Goal: Task Accomplishment & Management: Complete application form

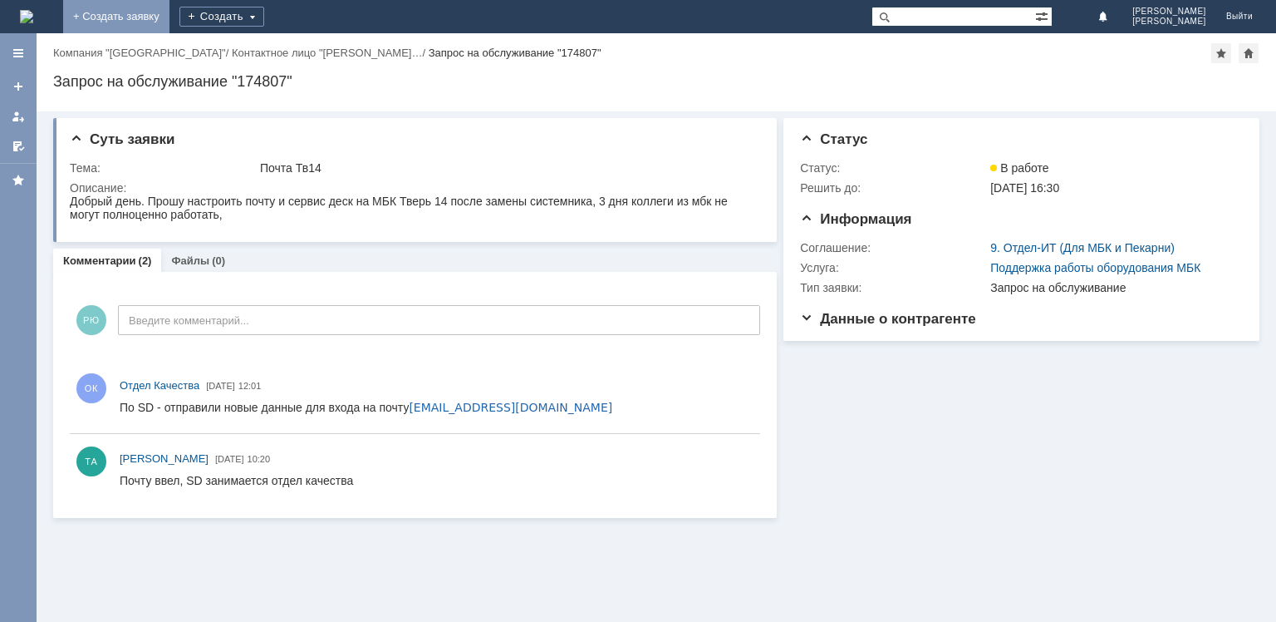
click at [170, 12] on link "+ Создать заявку" at bounding box center [116, 16] width 106 height 33
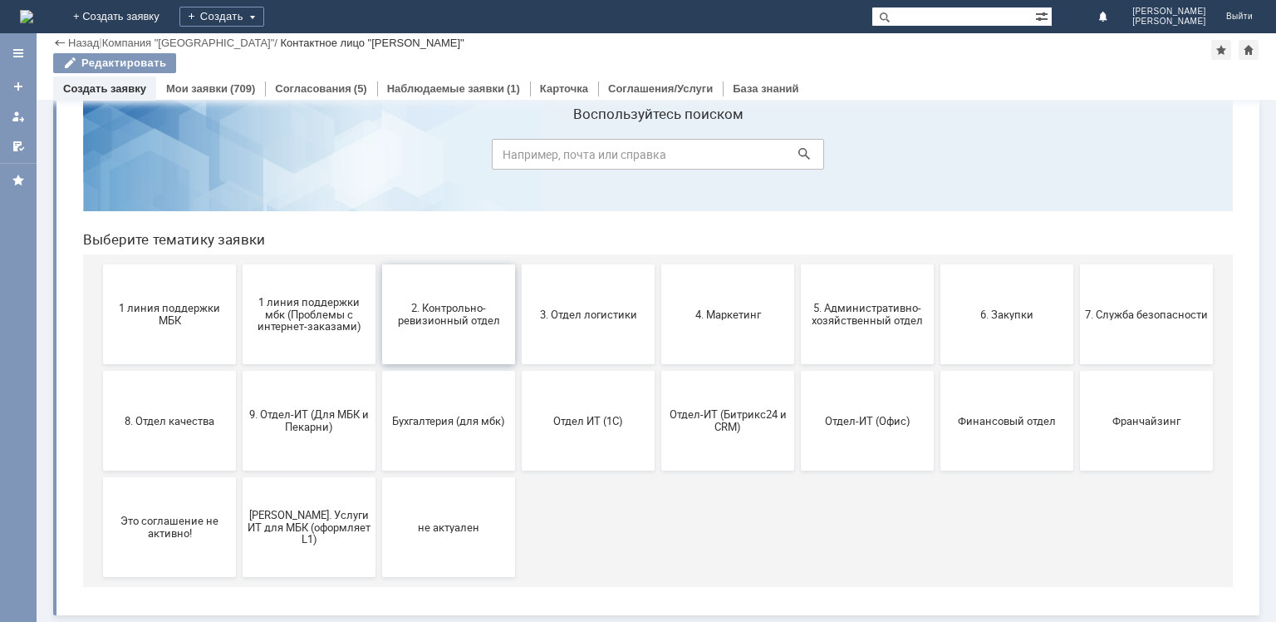
scroll to position [55, 0]
click at [316, 425] on span "9. Отдел-ИТ (Для МБК и Пекарни)" at bounding box center [309, 420] width 123 height 25
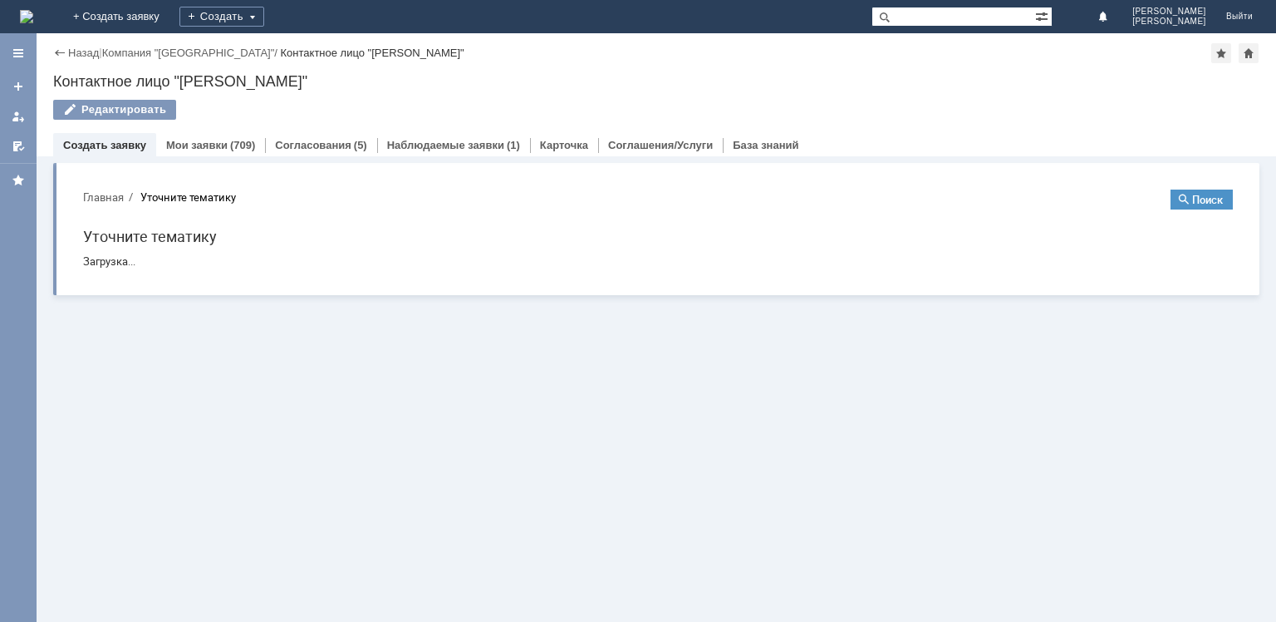
scroll to position [0, 0]
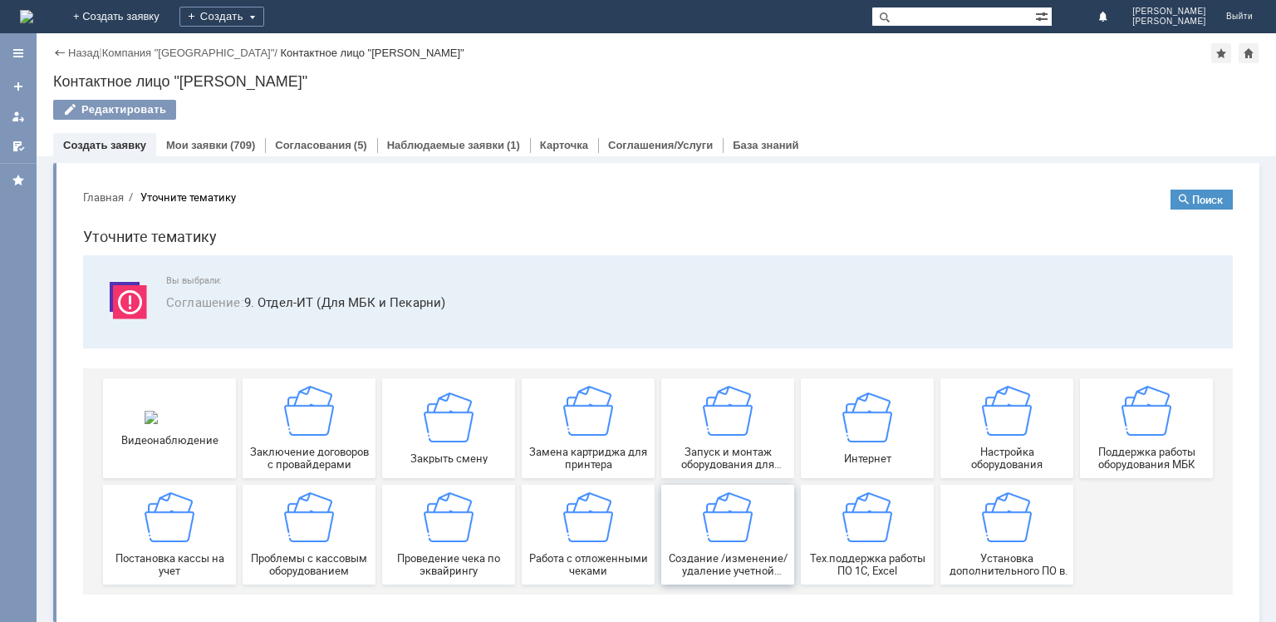
click at [720, 532] on img at bounding box center [728, 517] width 50 height 50
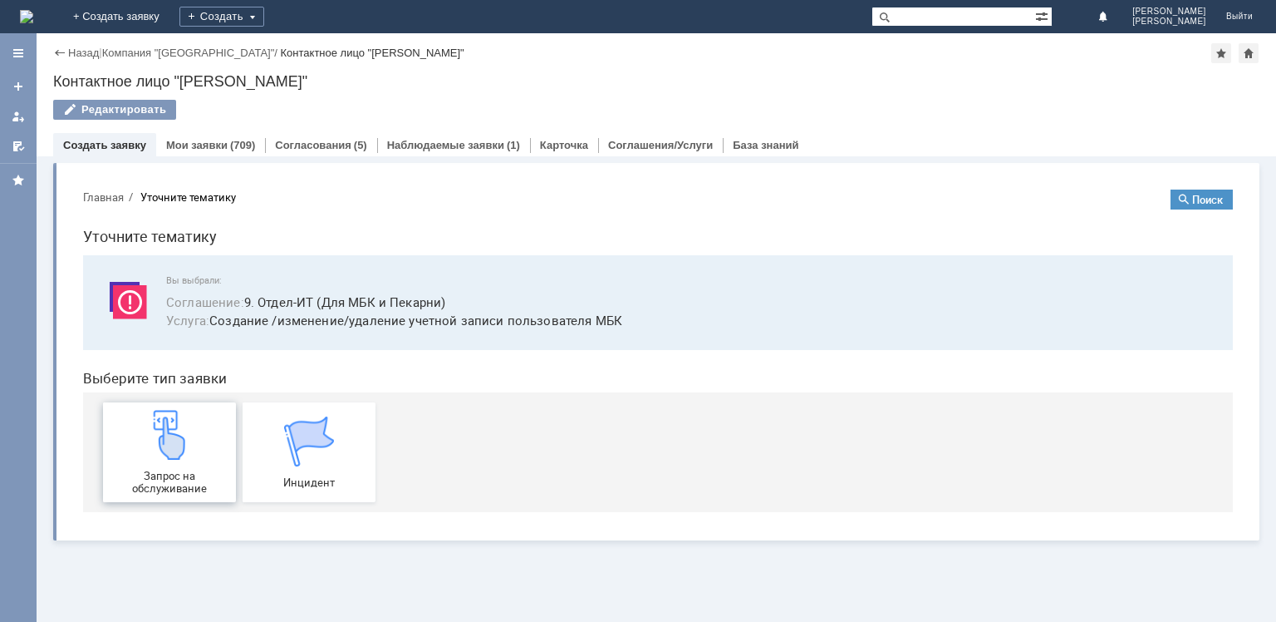
click at [158, 457] on img at bounding box center [170, 435] width 50 height 50
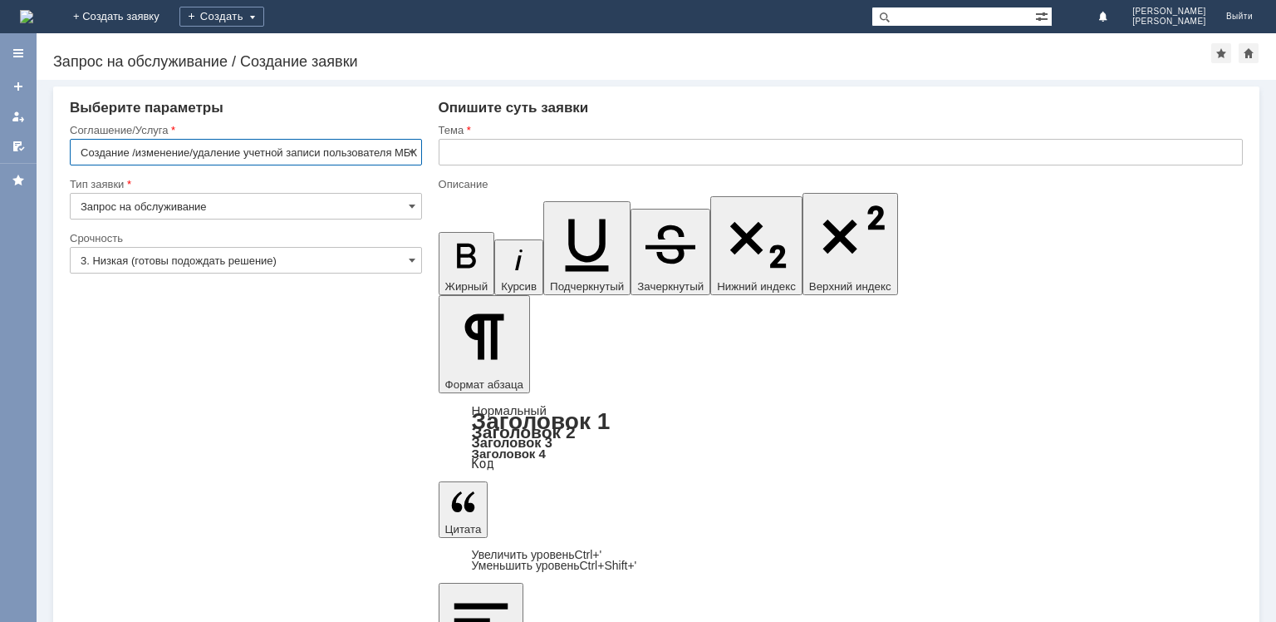
scroll to position [0, 5]
click at [485, 149] on input "text" at bounding box center [841, 152] width 804 height 27
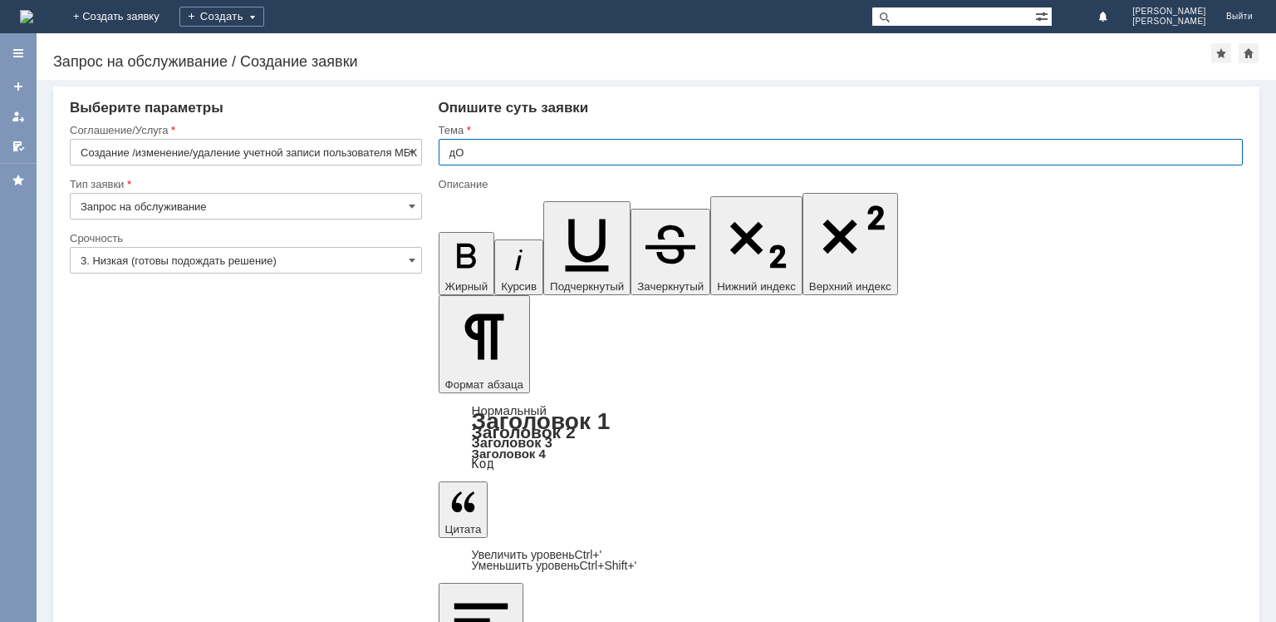
type input "д"
type input "Доступ сотруднику"
